Goal: Find specific page/section: Find specific page/section

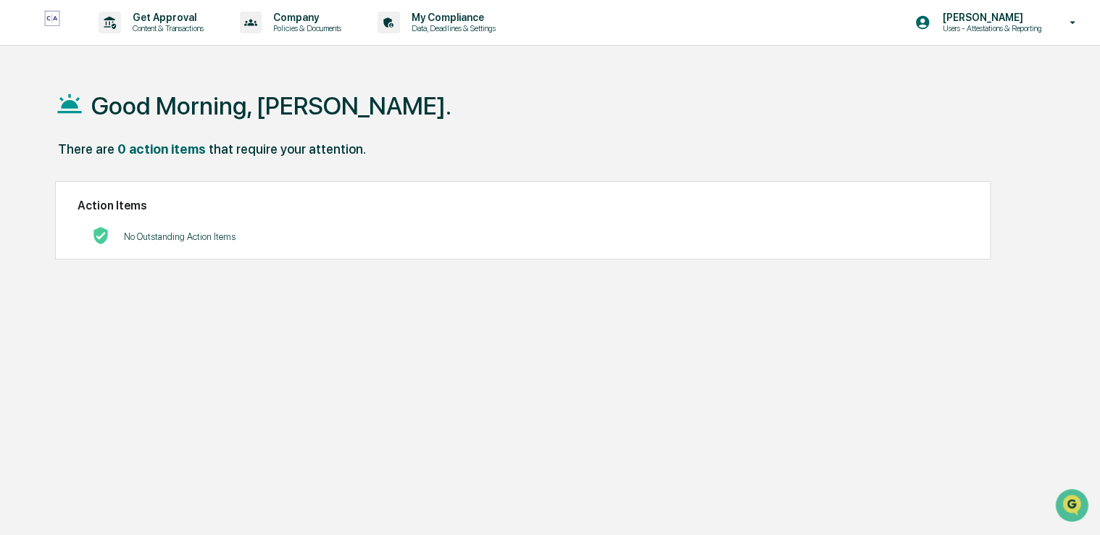
click at [451, 25] on p "Data, Deadlines & Settings" at bounding box center [451, 28] width 103 height 10
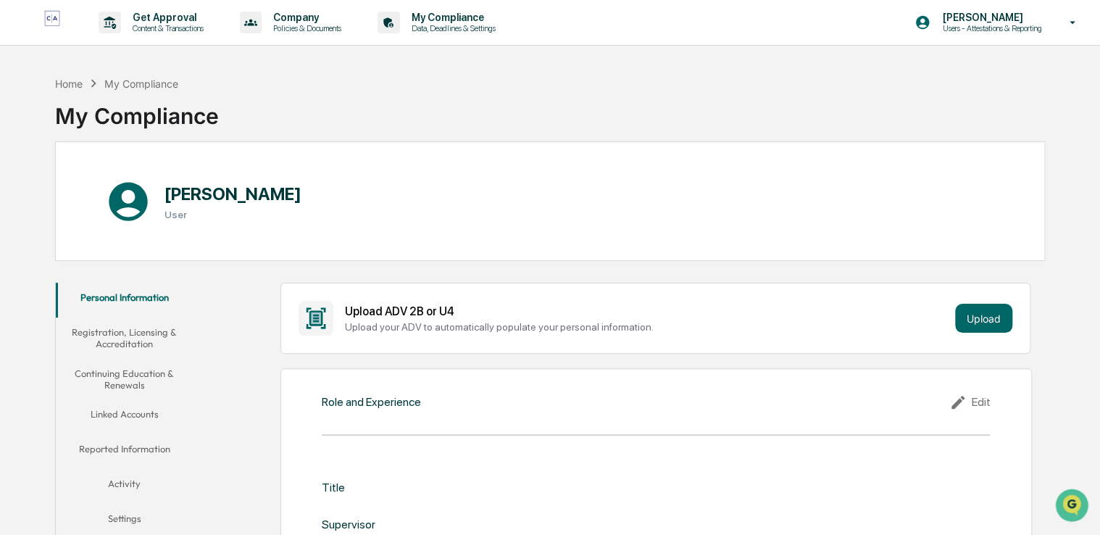
click at [288, 27] on p "Policies & Documents" at bounding box center [305, 28] width 87 height 10
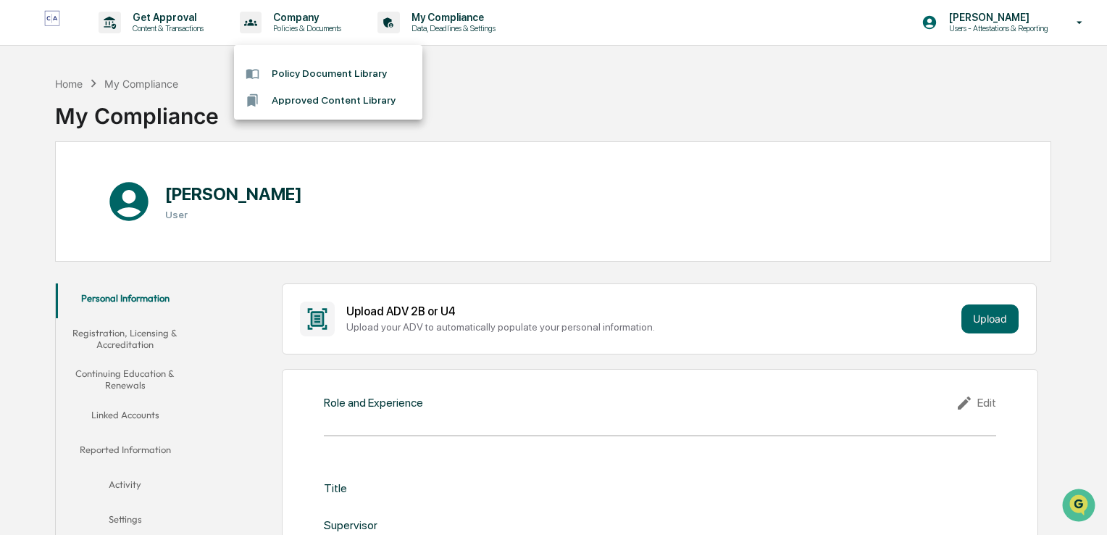
click at [579, 101] on div at bounding box center [553, 267] width 1107 height 535
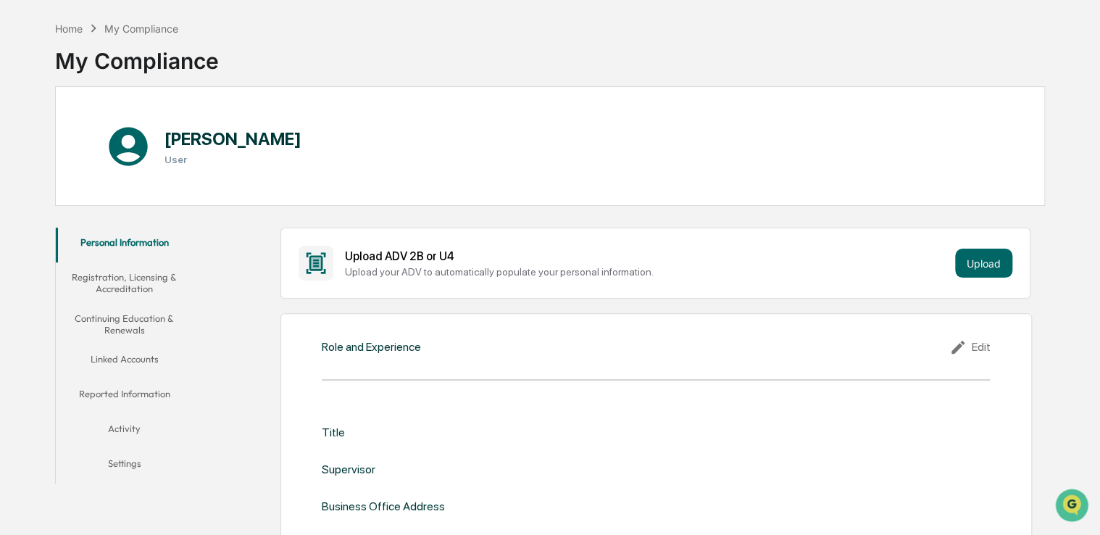
scroll to position [53, 0]
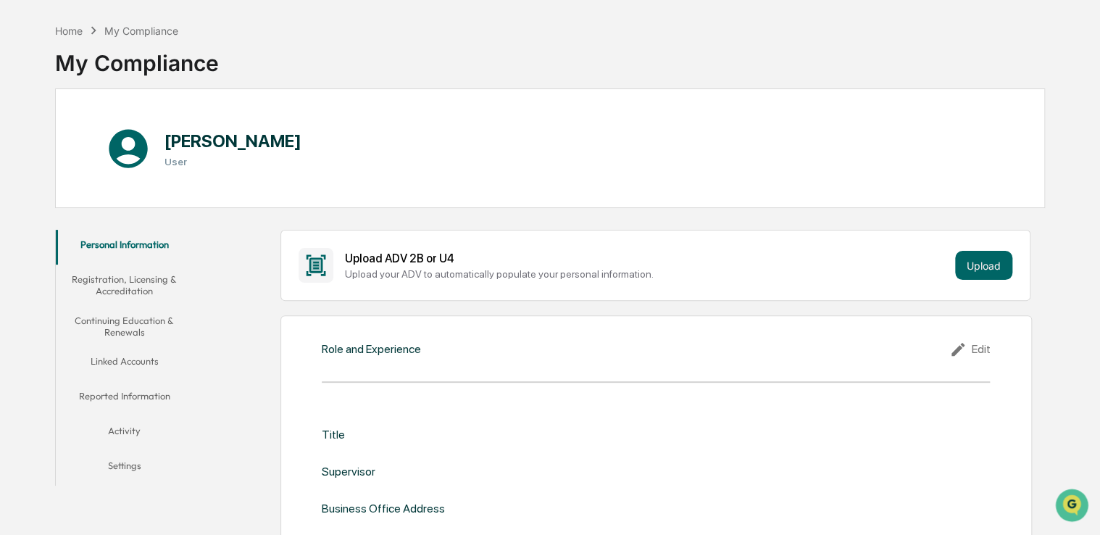
click at [131, 326] on button "Continuing Education & Renewals" at bounding box center [125, 326] width 138 height 41
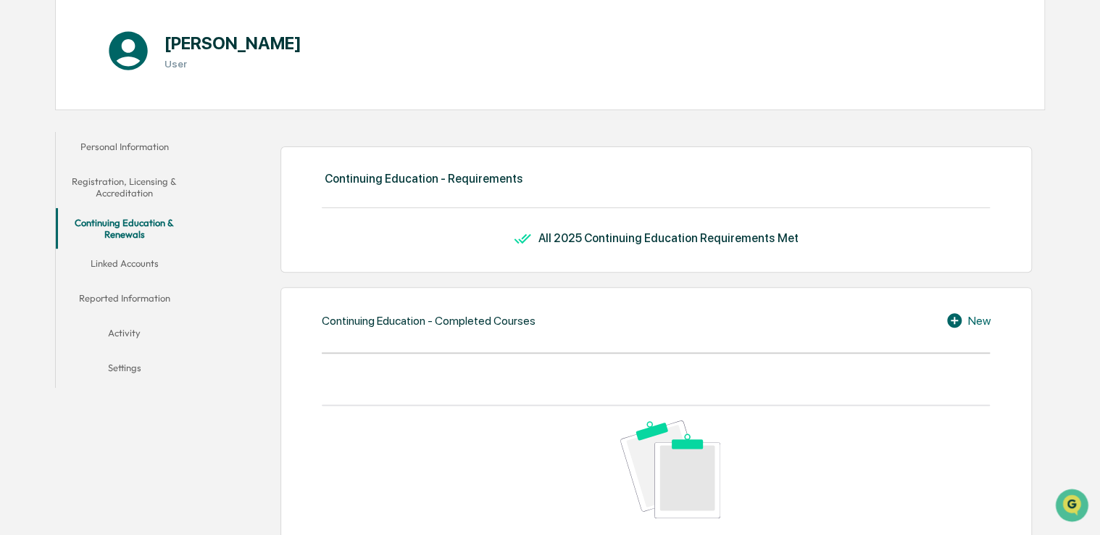
scroll to position [88, 0]
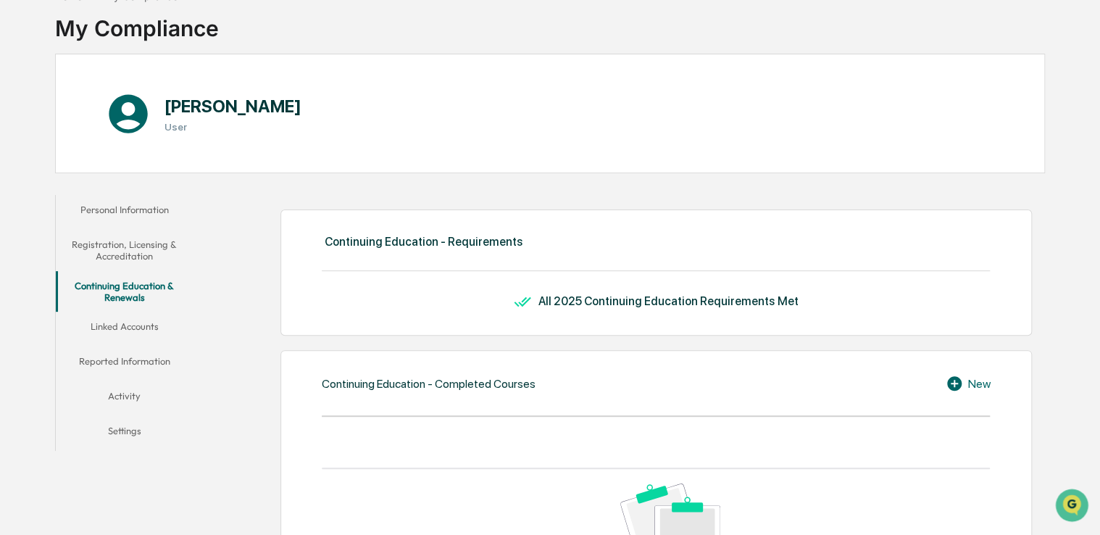
click at [128, 294] on button "Continuing Education & Renewals" at bounding box center [125, 291] width 138 height 41
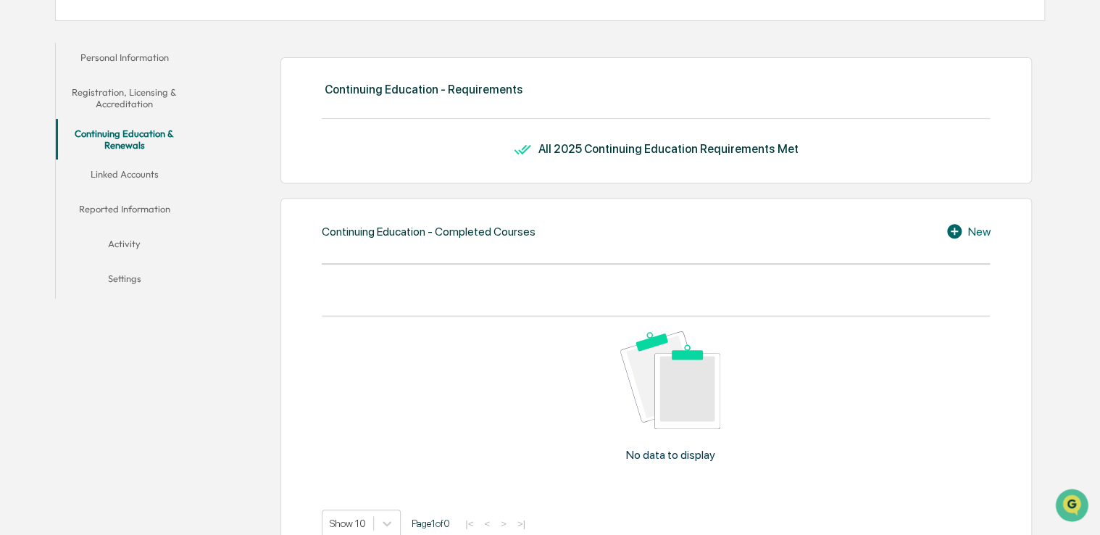
scroll to position [186, 0]
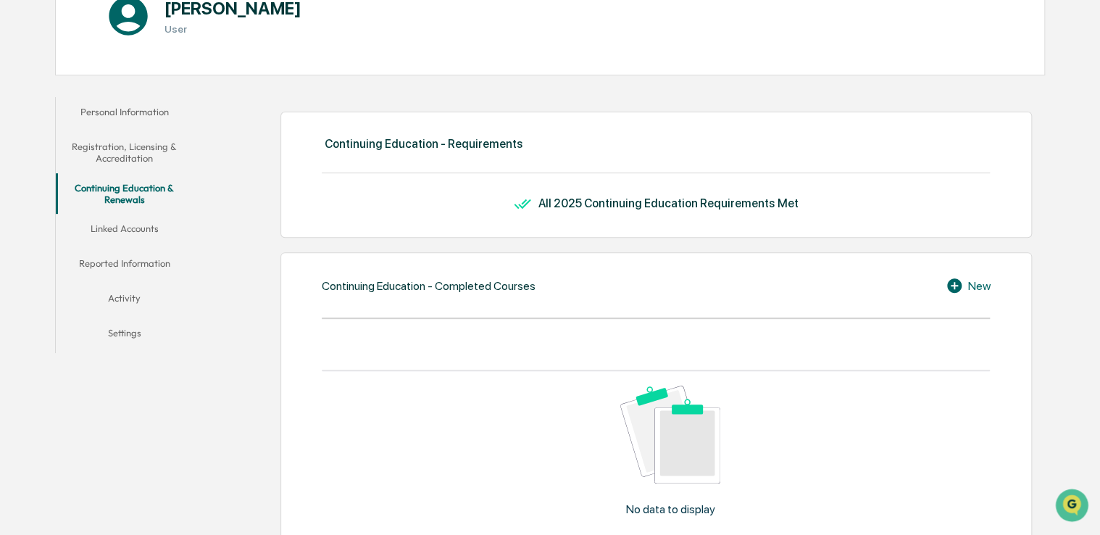
click at [122, 196] on button "Continuing Education & Renewals" at bounding box center [125, 193] width 138 height 41
